Goal: Task Accomplishment & Management: Manage account settings

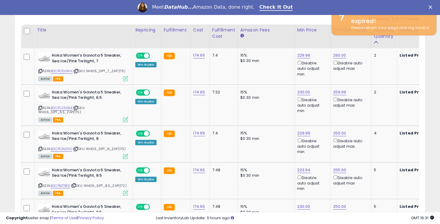
scroll to position [123, 237]
